Goal: Transaction & Acquisition: Purchase product/service

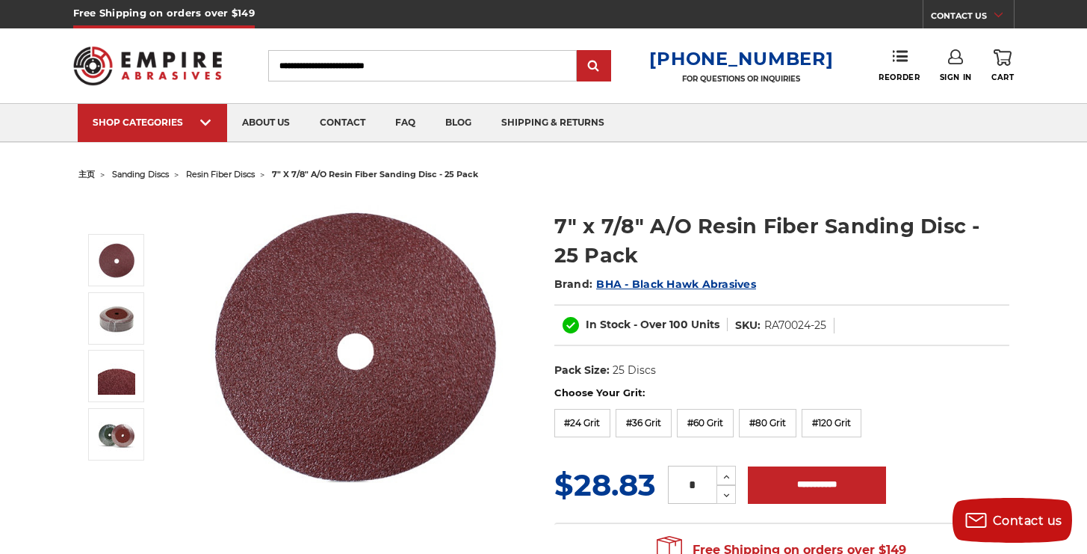
click at [230, 174] on span "resin fiber discs" at bounding box center [220, 174] width 69 height 10
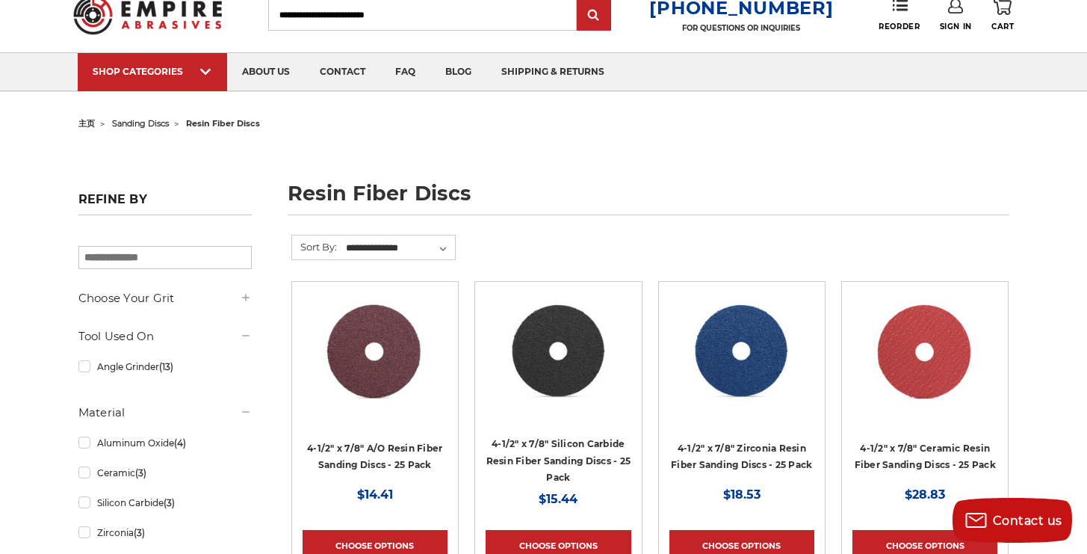
scroll to position [112, 0]
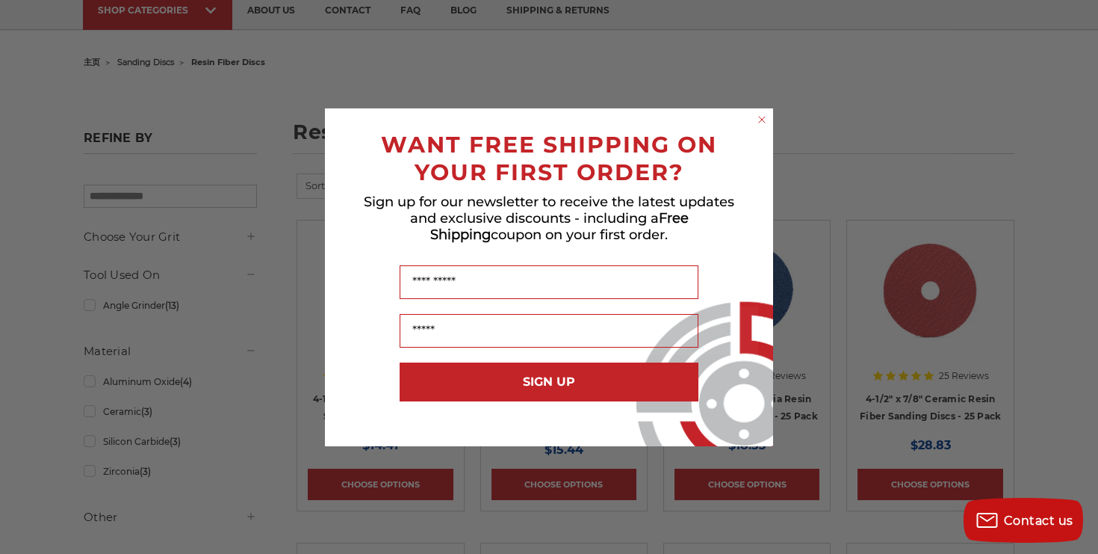
click at [760, 118] on circle "Close dialog" at bounding box center [762, 119] width 14 height 14
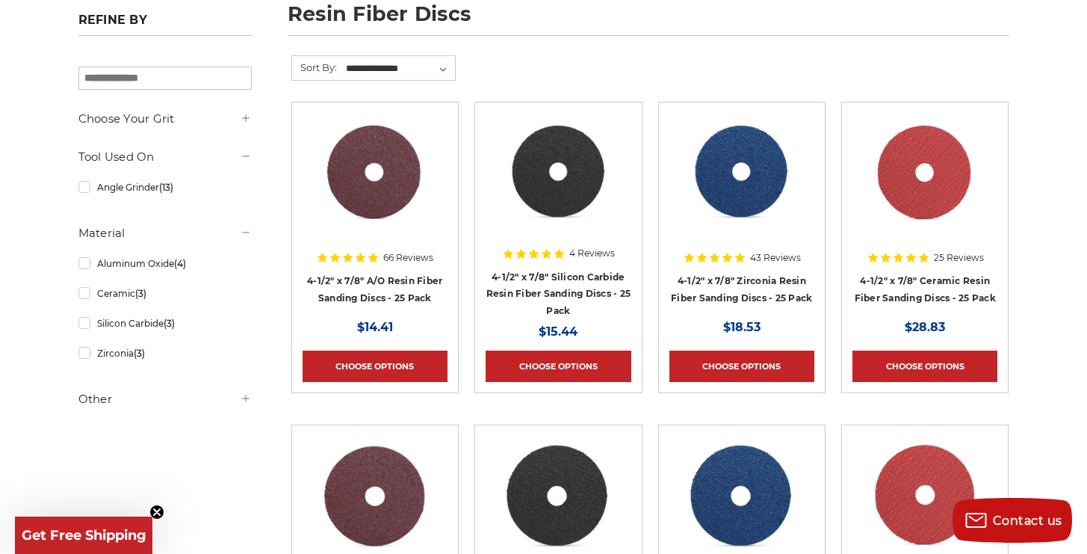
scroll to position [214, 0]
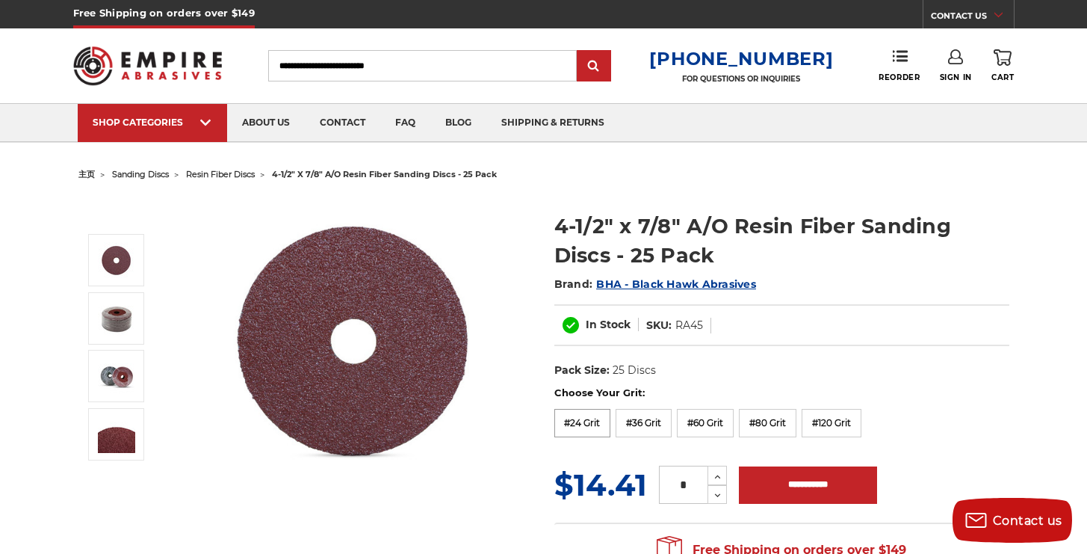
click at [575, 422] on label "#24 Grit" at bounding box center [582, 423] width 57 height 28
click at [631, 422] on label "#36 Grit" at bounding box center [644, 423] width 56 height 28
click at [693, 420] on label "#60 Grit" at bounding box center [705, 423] width 57 height 28
click at [829, 418] on label "#120 Grit" at bounding box center [832, 423] width 60 height 28
drag, startPoint x: 780, startPoint y: 421, endPoint x: 735, endPoint y: 427, distance: 45.1
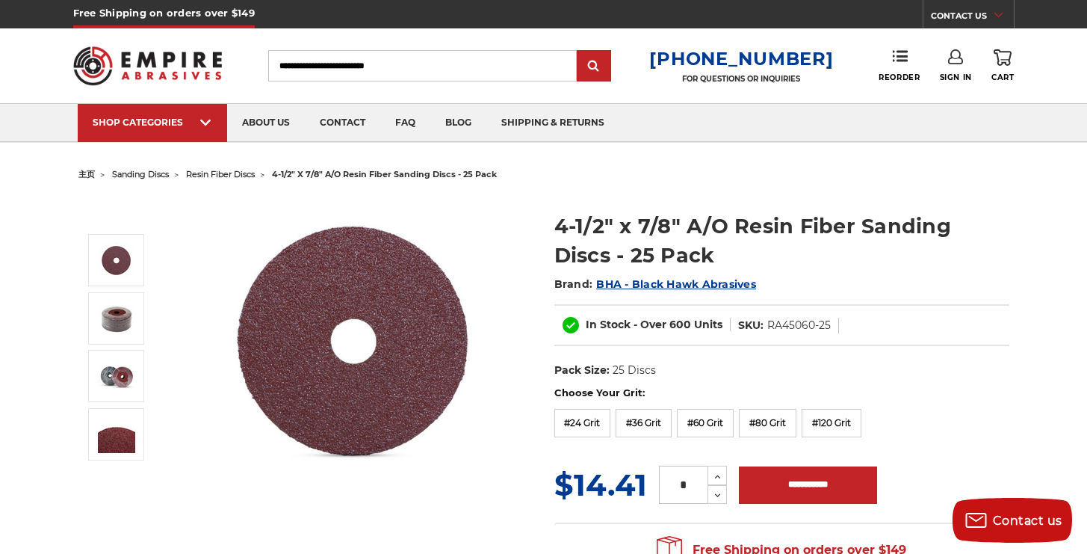
click at [779, 421] on label "#80 Grit" at bounding box center [768, 423] width 58 height 28
click at [710, 425] on label "#60 Grit" at bounding box center [705, 423] width 57 height 28
drag, startPoint x: 643, startPoint y: 429, endPoint x: 605, endPoint y: 430, distance: 38.1
click at [642, 429] on label "#36 Grit" at bounding box center [644, 423] width 56 height 28
click at [581, 427] on label "#24 Grit" at bounding box center [582, 423] width 57 height 28
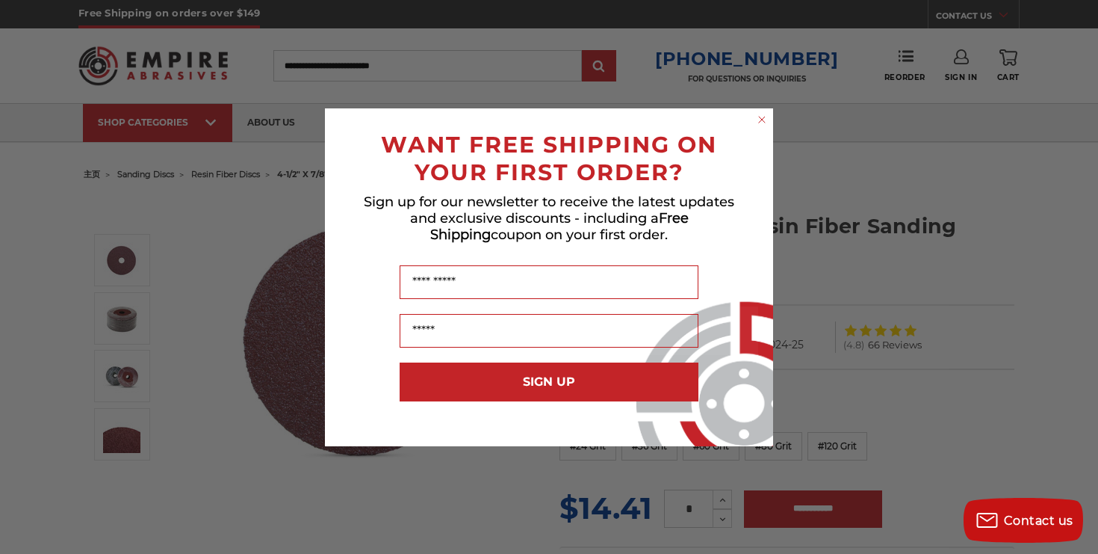
click at [764, 118] on circle "Close dialog" at bounding box center [762, 119] width 14 height 14
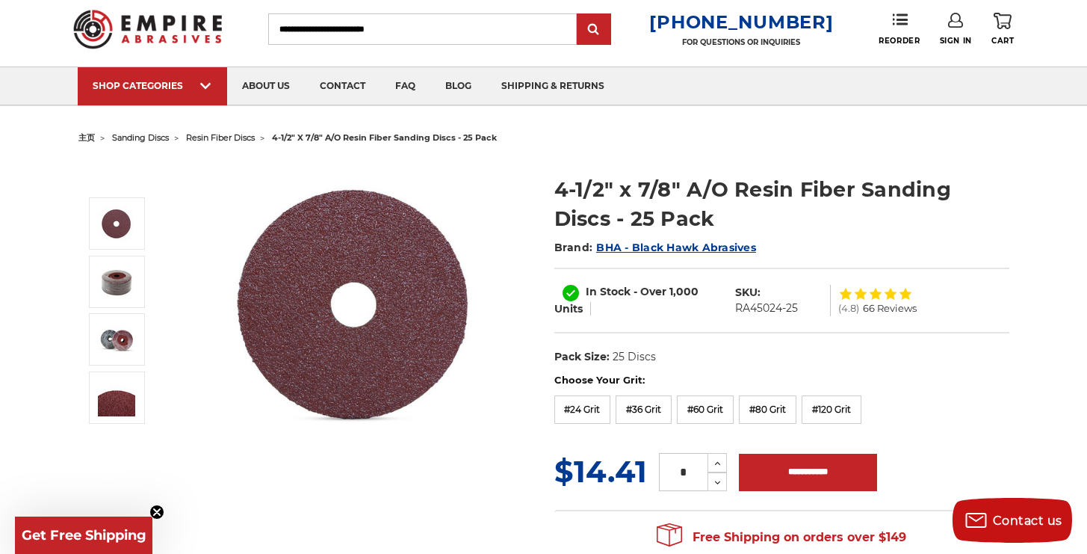
scroll to position [95, 0]
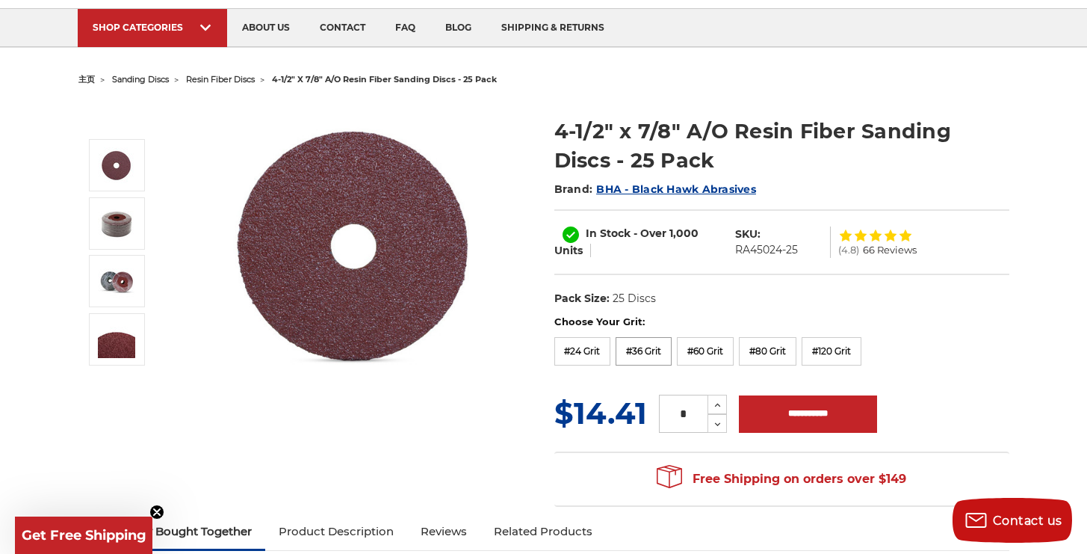
click at [653, 343] on label "#36 Grit" at bounding box center [644, 351] width 56 height 28
click at [706, 356] on label "#60 Grit" at bounding box center [705, 351] width 57 height 28
drag, startPoint x: 738, startPoint y: 350, endPoint x: 811, endPoint y: 350, distance: 72.5
click at [739, 350] on div "Choose Your Grit: #24 Grit #36 Grit #60 Grit #80 Grit #120 Grit" at bounding box center [781, 343] width 455 height 56
click at [759, 356] on label "#80 Grit" at bounding box center [768, 351] width 58 height 28
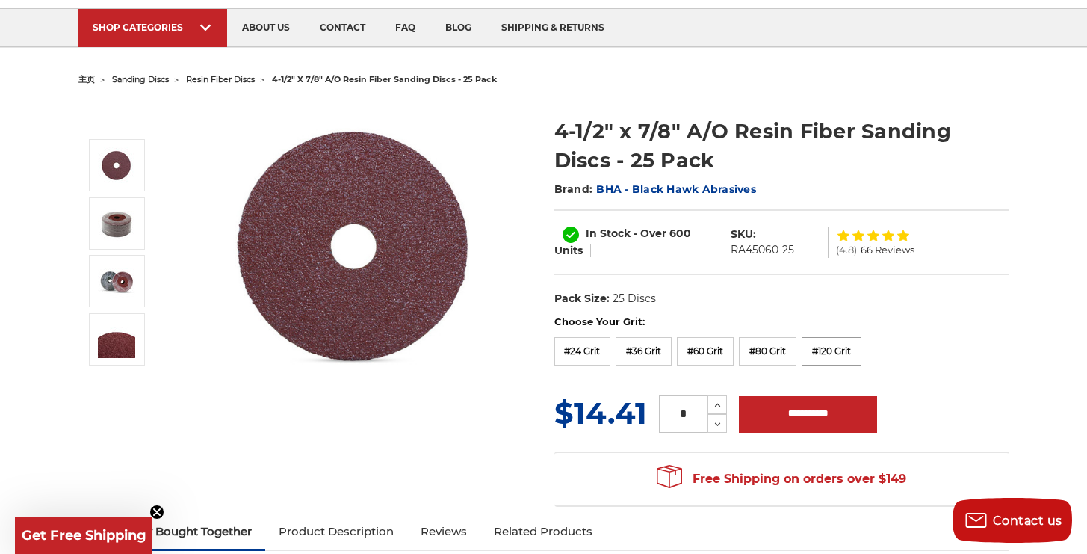
click at [826, 353] on label "#120 Grit" at bounding box center [832, 351] width 60 height 28
click at [761, 353] on label "#80 Grit" at bounding box center [768, 351] width 58 height 28
click at [727, 356] on label "#60 Grit" at bounding box center [705, 351] width 57 height 28
click at [677, 354] on div "Choose Your Grit: #24 Grit #36 Grit #60 Grit #80 Grit #120 Grit" at bounding box center [781, 343] width 455 height 56
click at [633, 351] on label "#36 Grit" at bounding box center [644, 351] width 56 height 28
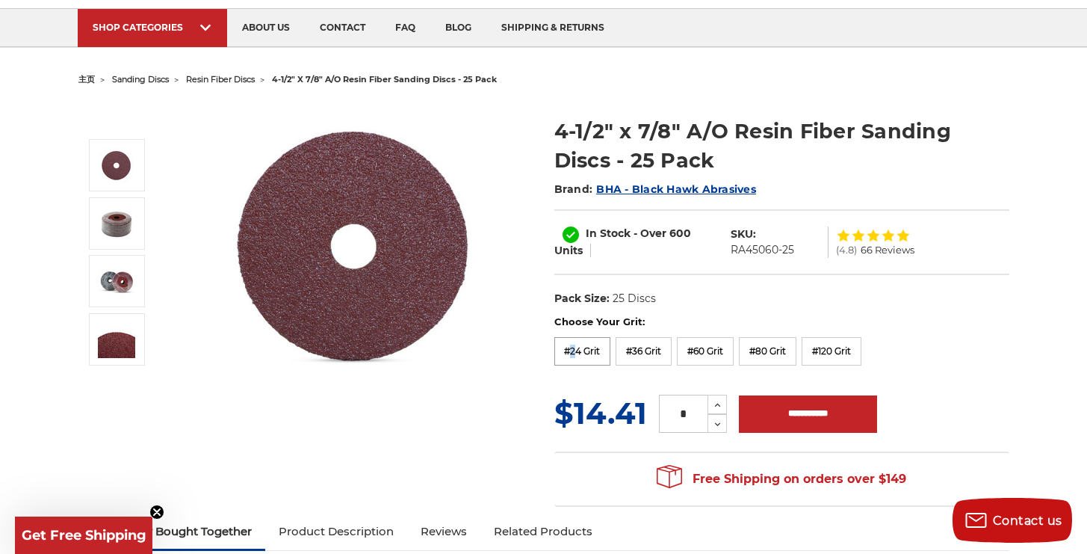
click at [574, 354] on label "#24 Grit" at bounding box center [582, 351] width 57 height 28
click at [658, 351] on label "#36 Grit" at bounding box center [644, 351] width 56 height 28
click at [715, 348] on label "#60 Grit" at bounding box center [705, 351] width 57 height 28
click at [759, 349] on label "#80 Grit" at bounding box center [768, 351] width 58 height 28
click at [599, 353] on label "#24 Grit" at bounding box center [582, 351] width 57 height 28
